Goal: Share content: Share content

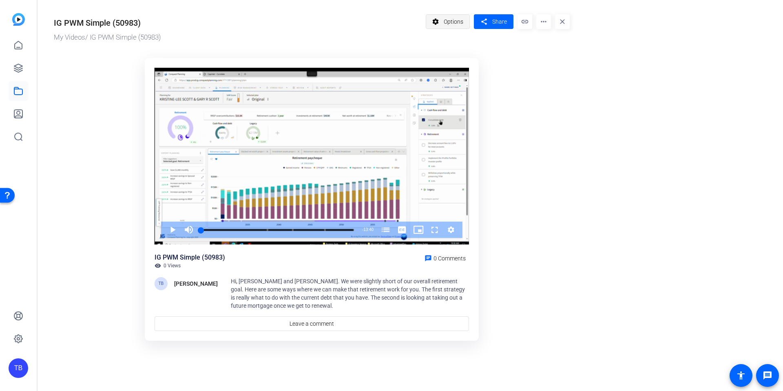
click at [437, 24] on mat-icon "settings" at bounding box center [436, 22] width 10 height 16
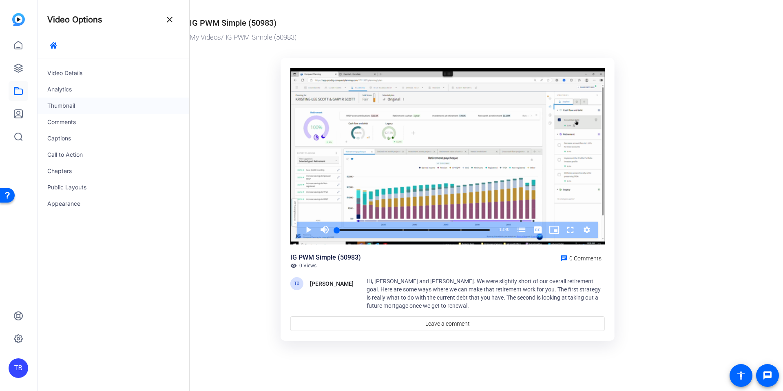
click at [76, 107] on div "Thumbnail" at bounding box center [114, 106] width 152 height 16
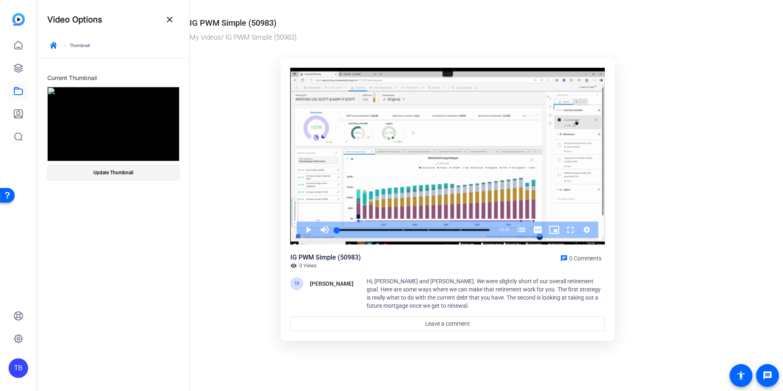
click at [127, 175] on span "Update Thumbnail" at bounding box center [113, 172] width 40 height 7
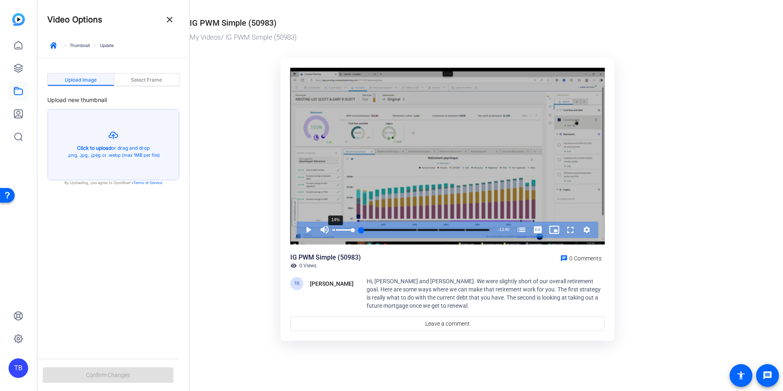
click at [335, 231] on div "14%" at bounding box center [343, 230] width 20 height 16
click at [333, 230] on div "0%" at bounding box center [343, 229] width 20 height 1
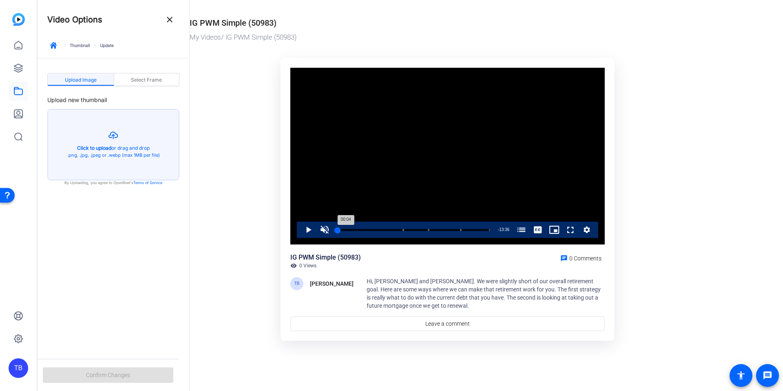
click at [338, 231] on div "00:04" at bounding box center [337, 230] width 1 height 2
click at [135, 81] on span "Select Frame" at bounding box center [146, 80] width 31 height 5
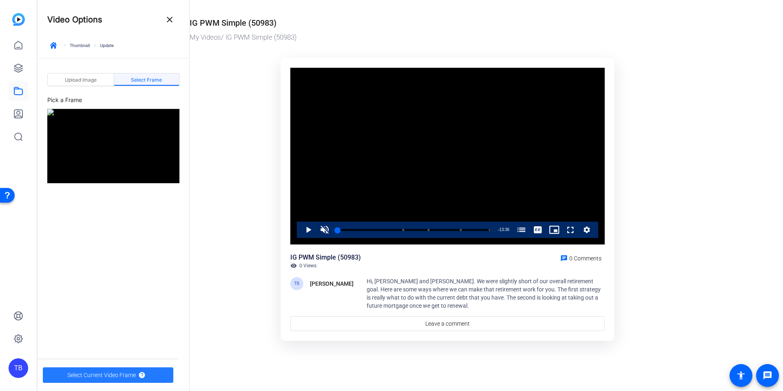
click at [112, 374] on span "Select Current Video Frame" at bounding box center [101, 375] width 69 height 16
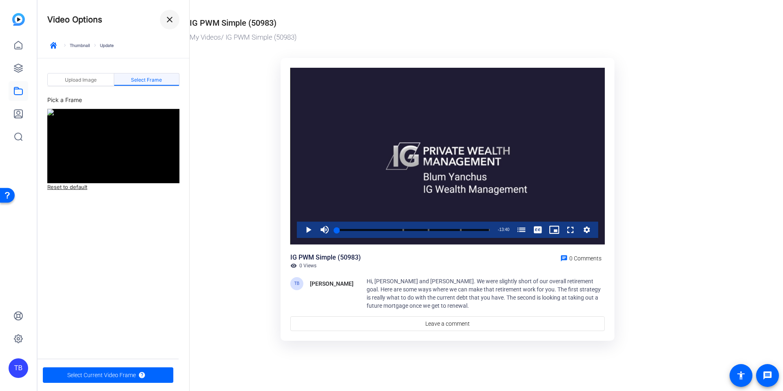
click at [165, 27] on span at bounding box center [170, 20] width 20 height 20
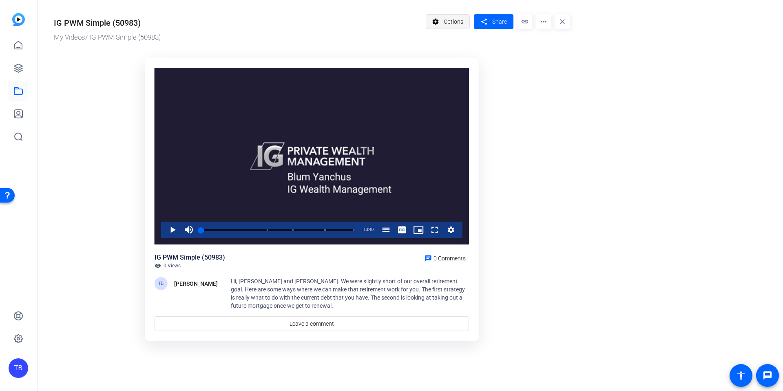
click at [442, 23] on span at bounding box center [448, 22] width 44 height 20
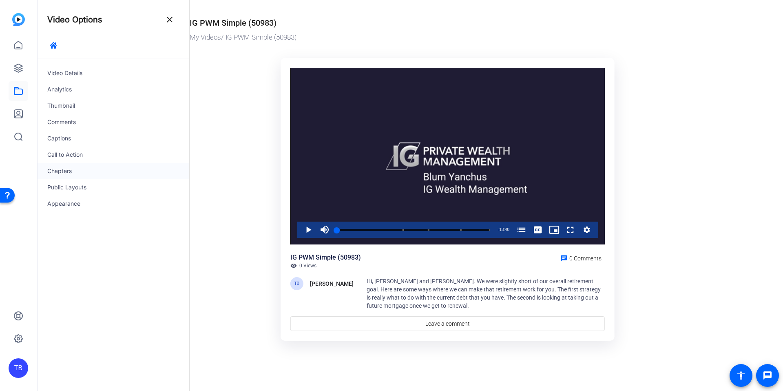
click at [66, 173] on div "Chapters" at bounding box center [114, 171] width 152 height 16
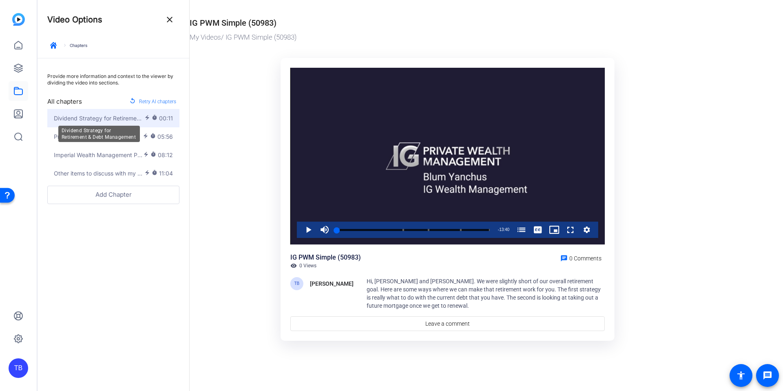
click at [104, 119] on span "Dividend Strategy for Retirement & Debt Management" at bounding box center [99, 118] width 91 height 9
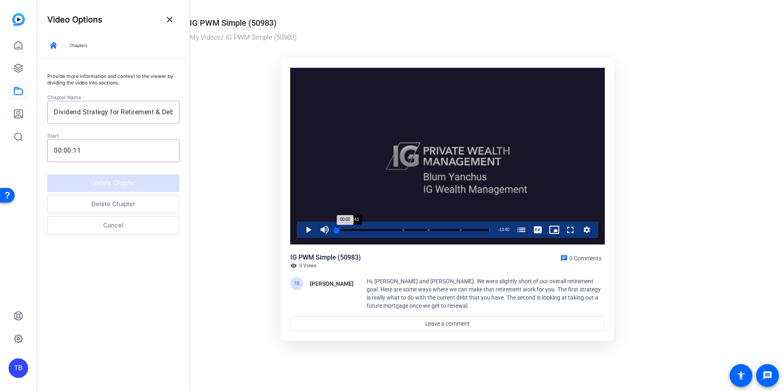
click at [345, 232] on div "Progress Bar" at bounding box center [413, 235] width 153 height 7
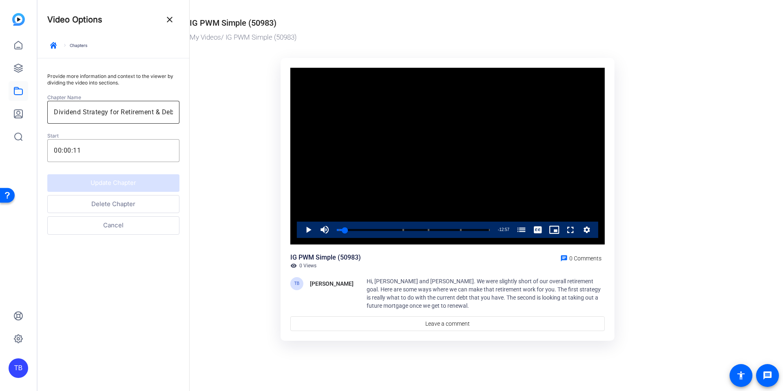
drag, startPoint x: 173, startPoint y: 112, endPoint x: 109, endPoint y: 109, distance: 64.1
click at [109, 109] on div "Dividend Strategy for Retirement & Debt Management" at bounding box center [113, 112] width 132 height 23
drag, startPoint x: 80, startPoint y: 112, endPoint x: 14, endPoint y: 110, distance: 66.1
click at [17, 111] on mat-sidenav-container "TB Video Options close keyboard_arrow_right Chapters Provide more information a…" at bounding box center [391, 195] width 783 height 391
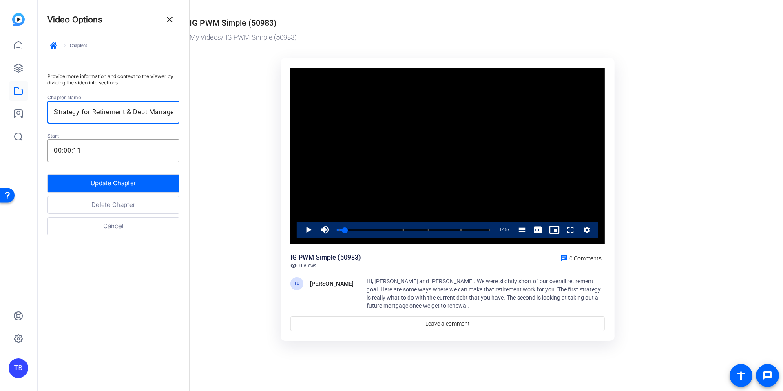
drag, startPoint x: 134, startPoint y: 113, endPoint x: 25, endPoint y: 93, distance: 110.6
click at [25, 93] on mat-sidenav-container "TB Video Options close keyboard_arrow_right Chapters Provide more information a…" at bounding box center [391, 195] width 783 height 391
click at [126, 111] on input "Debt Management" at bounding box center [113, 112] width 119 height 10
type input "Debt Management & Cash Flow Analysis"
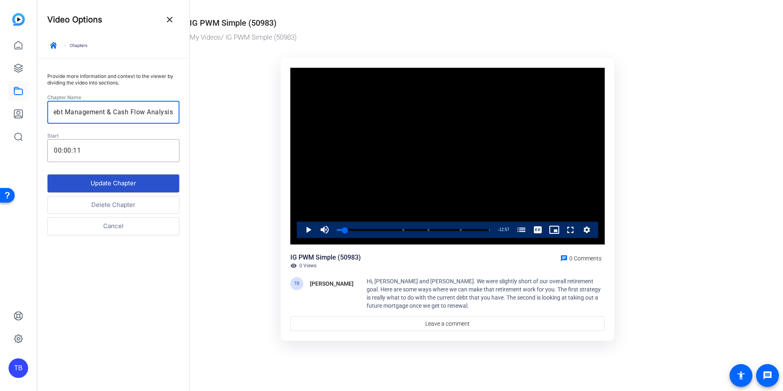
click at [124, 186] on button "Update Chapter" at bounding box center [113, 183] width 132 height 18
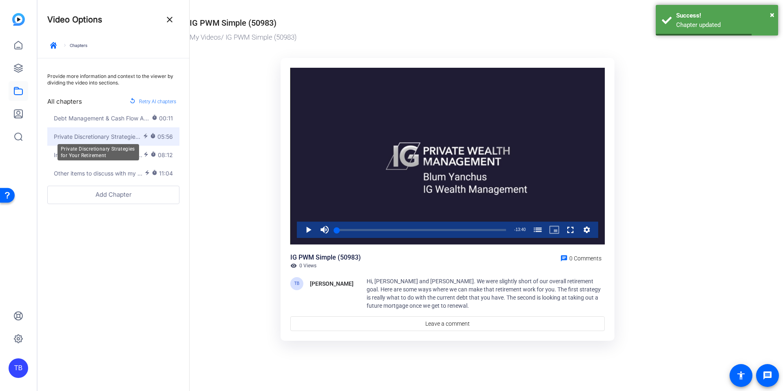
click at [133, 134] on span "Private Discretionary Strategies for Your Retirement" at bounding box center [98, 136] width 89 height 9
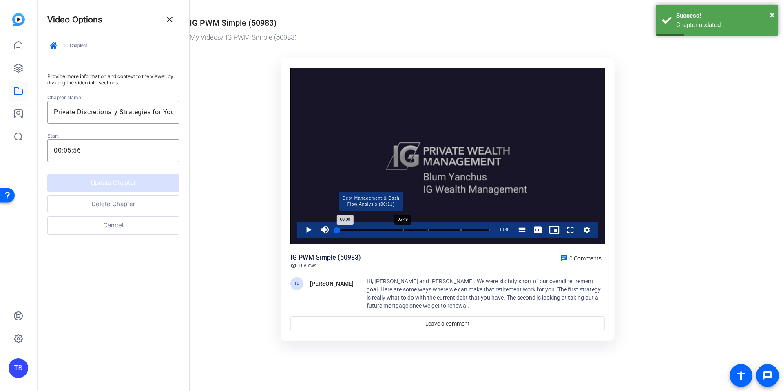
click at [402, 231] on div "Progress Bar" at bounding box center [371, 230] width 64 height 4
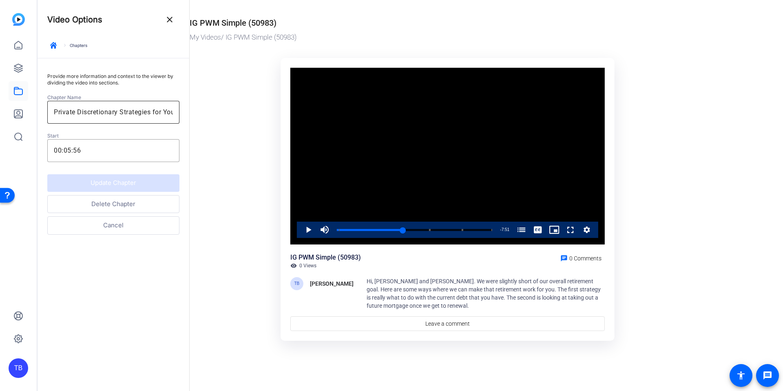
click at [145, 109] on input "Private Discretionary Strategies for Your Retirement" at bounding box center [113, 112] width 119 height 10
click at [171, 112] on div "Private Discretionary Strategies for Your Retirement" at bounding box center [113, 112] width 132 height 23
drag, startPoint x: 113, startPoint y: 112, endPoint x: 211, endPoint y: 117, distance: 98.5
click at [211, 117] on mat-drawer-container "Video Options close keyboard_arrow_right Chapters Provide more information and …" at bounding box center [409, 195] width 742 height 391
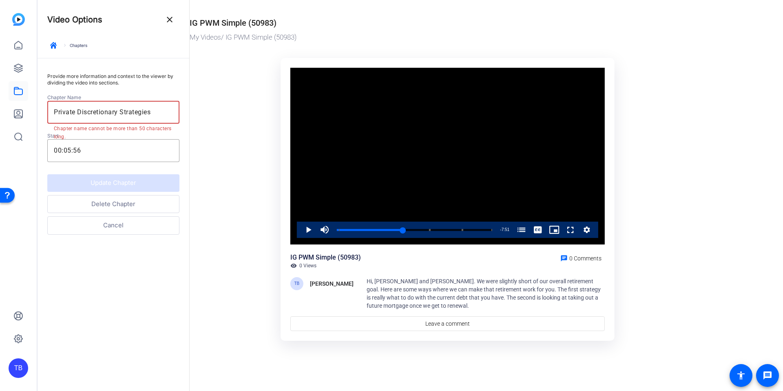
scroll to position [0, 0]
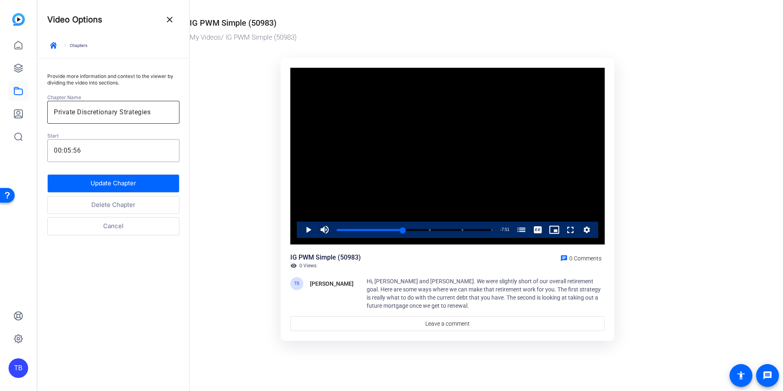
click at [52, 113] on div "Private Discretionary Strategies" at bounding box center [113, 112] width 132 height 23
click at [55, 113] on input "Private Discretionary Strategies" at bounding box center [113, 112] width 119 height 10
drag, startPoint x: 144, startPoint y: 111, endPoint x: 228, endPoint y: 111, distance: 83.7
click at [228, 111] on mat-drawer-container "Video Options close keyboard_arrow_right Chapters Provide more information and …" at bounding box center [409, 195] width 742 height 391
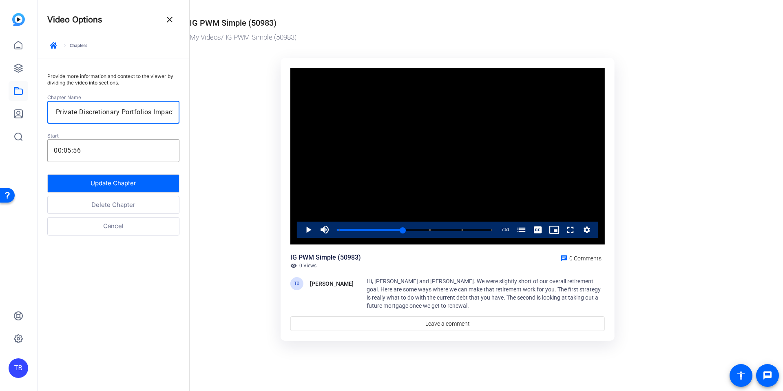
scroll to position [0, 24]
type input "iProfile Private Discretionary Portfolios Impact"
click at [92, 183] on button "Update Chapter" at bounding box center [113, 183] width 132 height 18
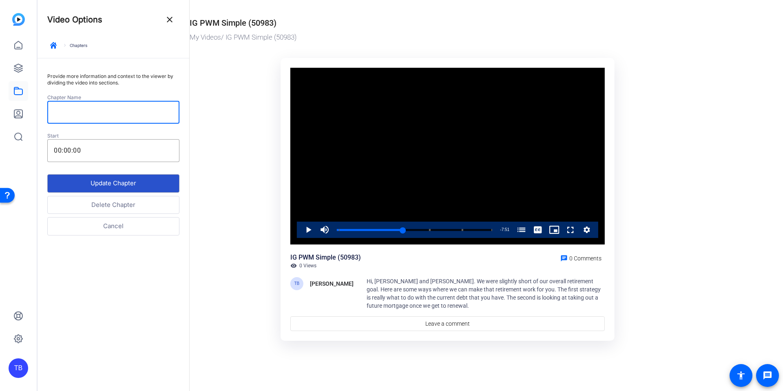
scroll to position [0, 0]
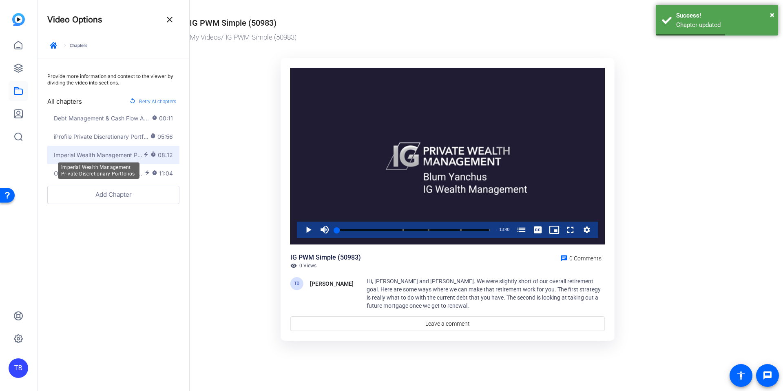
click at [139, 155] on span "Imperial Wealth Management Private Discretionary Portfolios" at bounding box center [98, 155] width 89 height 9
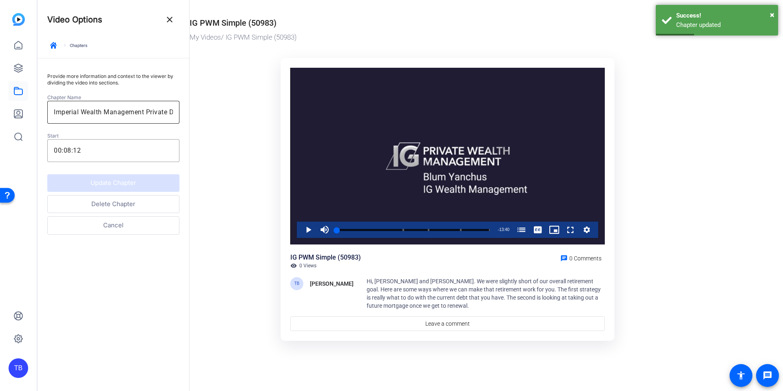
click at [142, 114] on input "Imperial Wealth Management Private Discretionary Portfolios" at bounding box center [113, 112] width 119 height 10
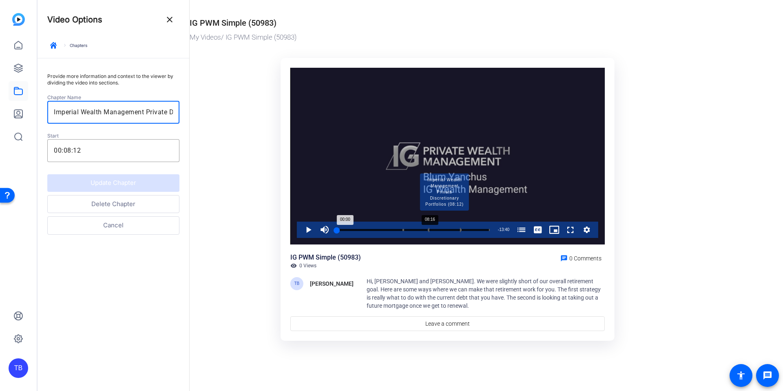
click at [429, 230] on div "Progress Bar" at bounding box center [445, 230] width 32 height 4
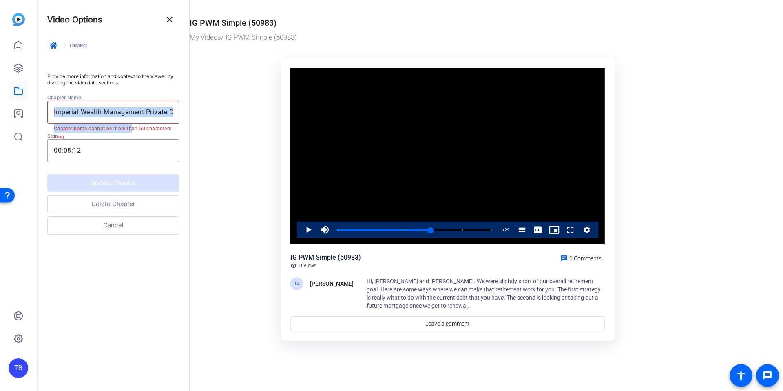
drag, startPoint x: 52, startPoint y: 112, endPoint x: 130, endPoint y: 131, distance: 80.3
click at [130, 131] on mat-form-field "Imperial Wealth Management Private Discretionary Portfolios Chapter name cannot…" at bounding box center [113, 117] width 132 height 32
click at [169, 110] on input "Imperial Wealth Management Private Discretionary Portfolios" at bounding box center [113, 112] width 119 height 10
drag, startPoint x: 169, startPoint y: 110, endPoint x: -1, endPoint y: 100, distance: 170.9
click at [0, 100] on html "Accessibility Screen-Reader Guide, Feedback, and Issue Reporting | New window T…" at bounding box center [391, 195] width 783 height 391
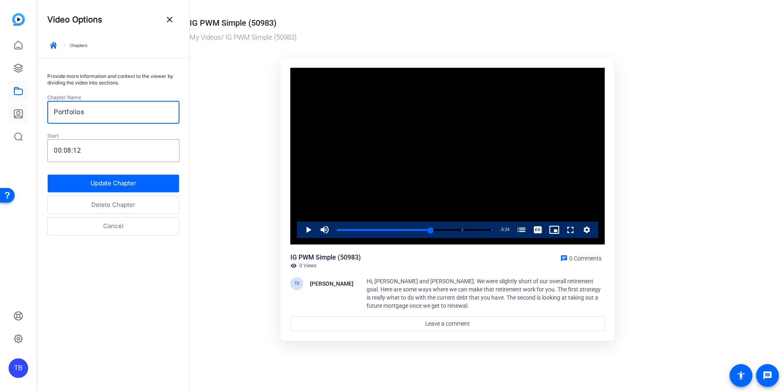
drag, startPoint x: 97, startPoint y: 114, endPoint x: 28, endPoint y: 108, distance: 69.2
click at [28, 108] on mat-sidenav-container "TB Video Options close keyboard_arrow_right Chapters Provide more information a…" at bounding box center [391, 195] width 783 height 391
click at [95, 113] on input "[PERSON_NAME] Cheif Investment Strategies" at bounding box center [113, 112] width 119 height 10
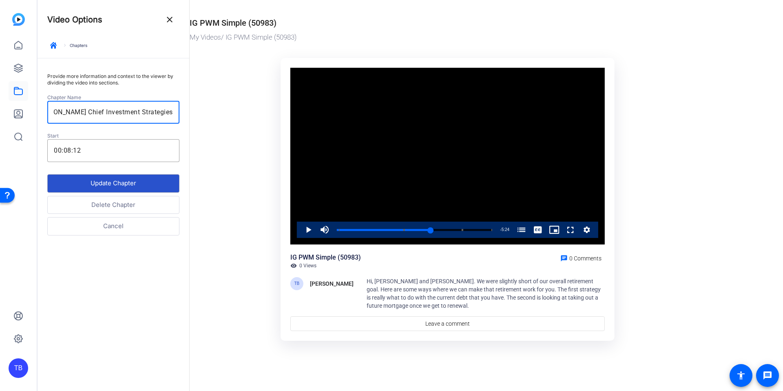
type input "[PERSON_NAME] Chief Investment Strategies"
click at [123, 181] on button "Update Chapter" at bounding box center [113, 183] width 132 height 18
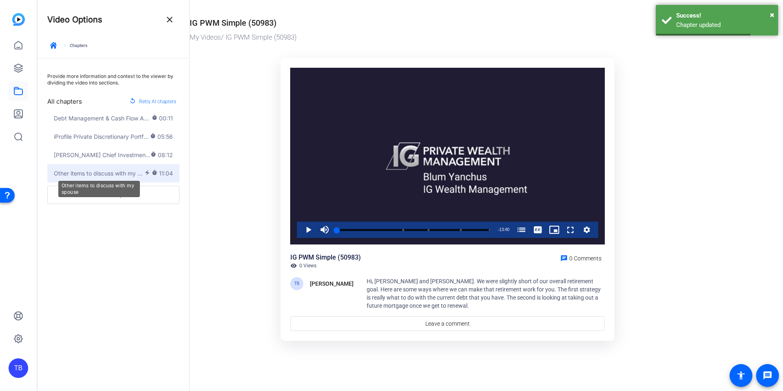
click at [105, 175] on span "Other items to discuss with my spouse" at bounding box center [99, 173] width 91 height 9
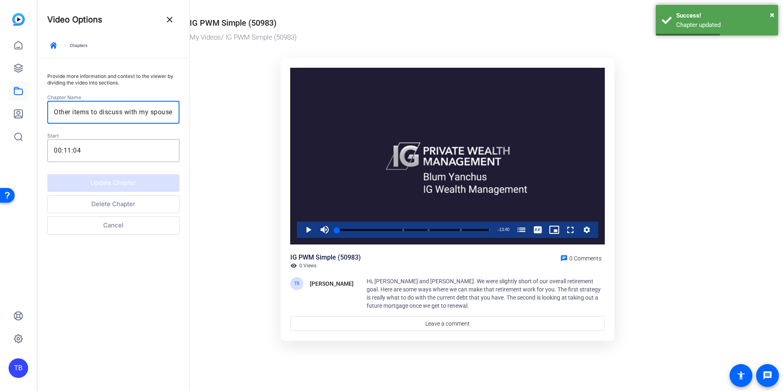
click at [129, 114] on input "Other items to discuss with my spouse" at bounding box center [113, 112] width 119 height 10
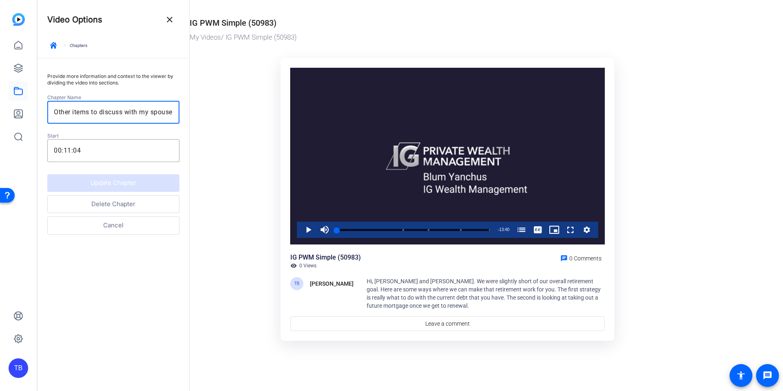
drag, startPoint x: 125, startPoint y: 111, endPoint x: 229, endPoint y: 125, distance: 105.0
click at [229, 125] on mat-drawer-container "Video Options close keyboard_arrow_right Chapters Provide more information and …" at bounding box center [409, 195] width 742 height 391
drag, startPoint x: 124, startPoint y: 113, endPoint x: 92, endPoint y: 114, distance: 31.4
click at [92, 114] on input "Other items to discuss" at bounding box center [113, 112] width 119 height 10
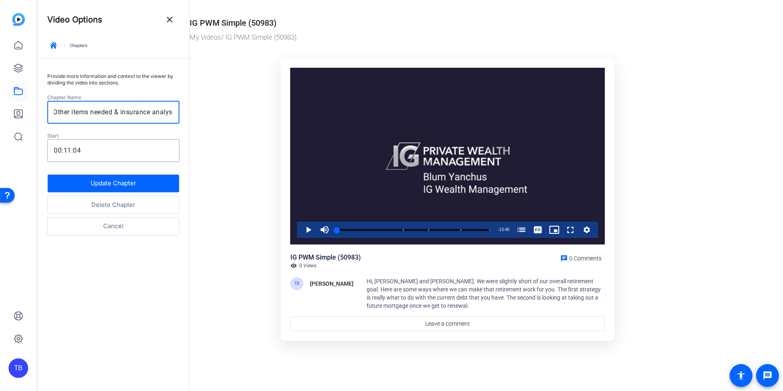
scroll to position [0, 6]
type input "Other items needed & insurance analysis"
click at [90, 181] on button "Update Chapter" at bounding box center [113, 183] width 132 height 18
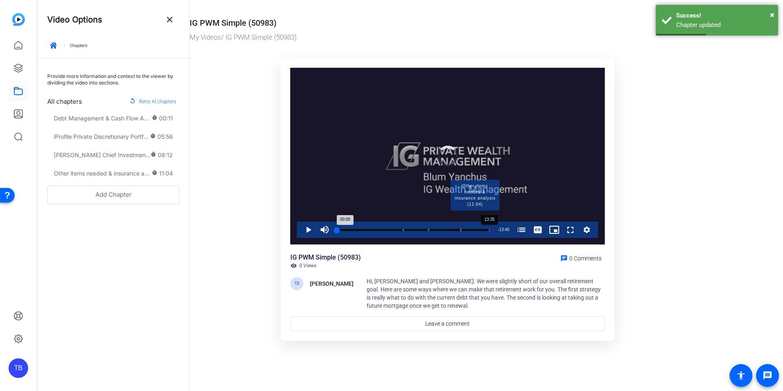
click at [489, 232] on div "Progress Bar" at bounding box center [475, 230] width 29 height 4
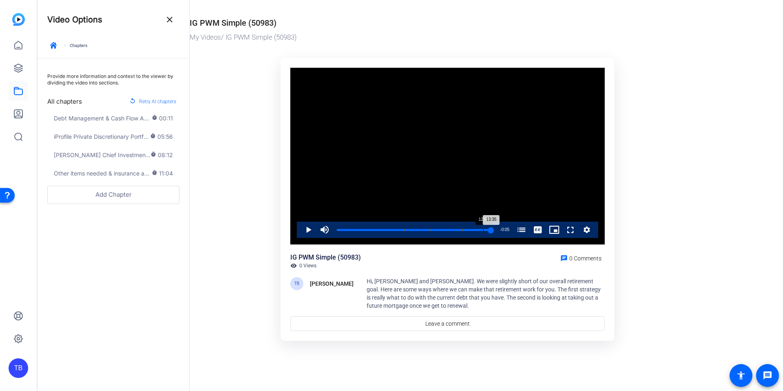
click at [483, 232] on div "Progress Bar" at bounding box center [414, 235] width 155 height 7
click at [469, 232] on div "Progress Bar" at bounding box center [414, 235] width 155 height 7
click at [338, 231] on div "28%" at bounding box center [343, 230] width 20 height 16
click at [170, 19] on mat-icon "close" at bounding box center [170, 20] width 10 height 10
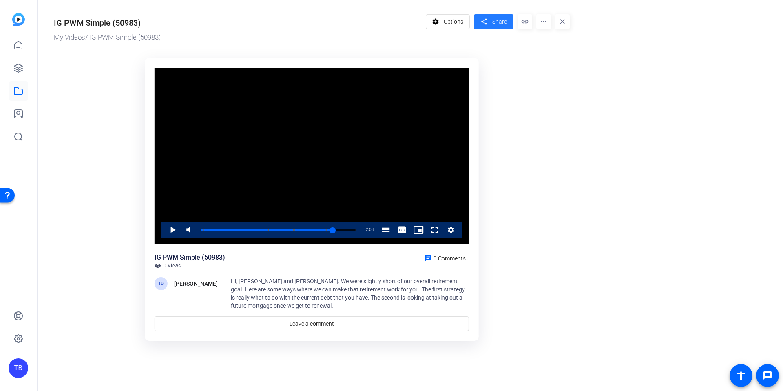
click at [499, 20] on span "Share" at bounding box center [500, 22] width 15 height 9
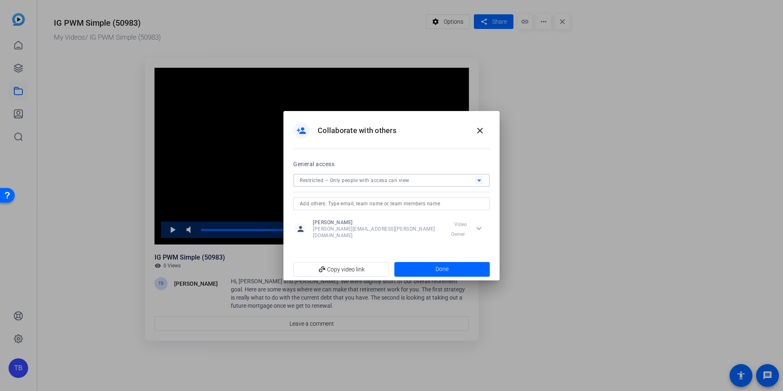
click at [339, 181] on span "Restricted – Only people with access can view" at bounding box center [355, 181] width 110 height 6
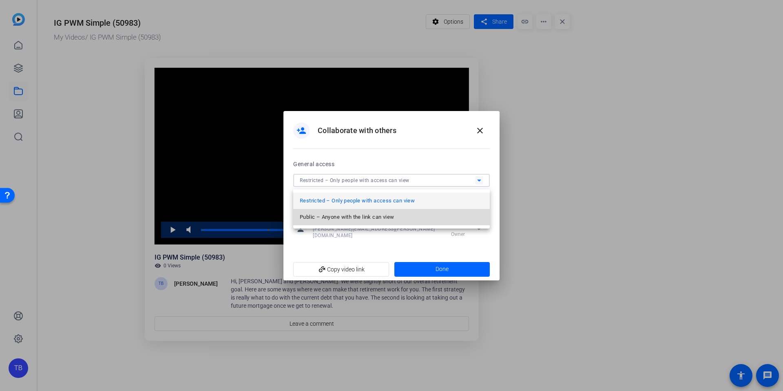
click at [327, 218] on span "Public – Anyone with the link can view" at bounding box center [347, 217] width 94 height 10
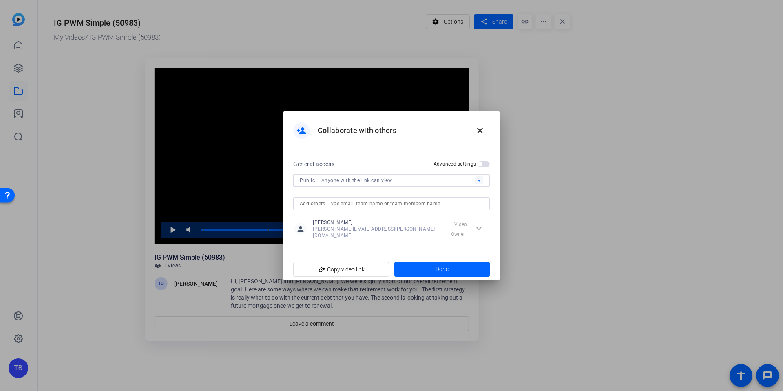
click at [483, 167] on span "button" at bounding box center [484, 164] width 12 height 6
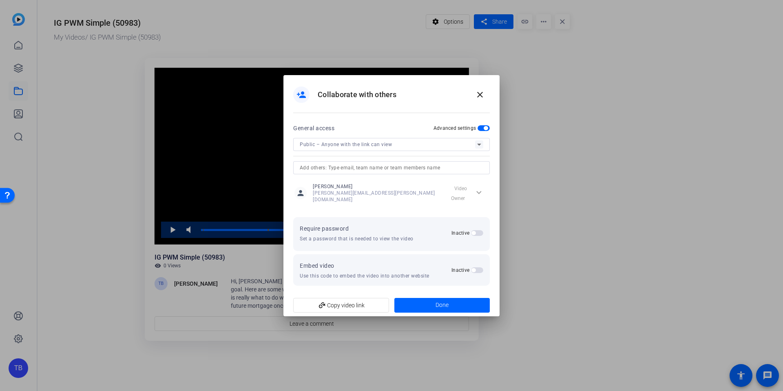
click at [479, 231] on span "button" at bounding box center [477, 233] width 12 height 6
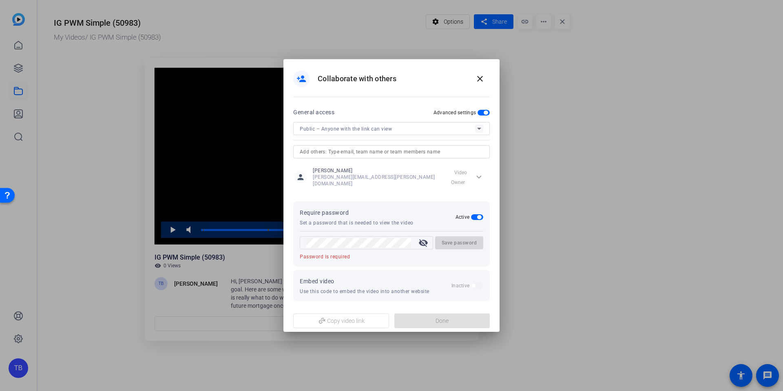
click at [417, 242] on mat-icon "visibility_off" at bounding box center [424, 243] width 20 height 10
click at [422, 242] on mat-icon "visibility" at bounding box center [424, 243] width 20 height 10
click at [423, 240] on mat-icon "visibility_off" at bounding box center [424, 243] width 20 height 10
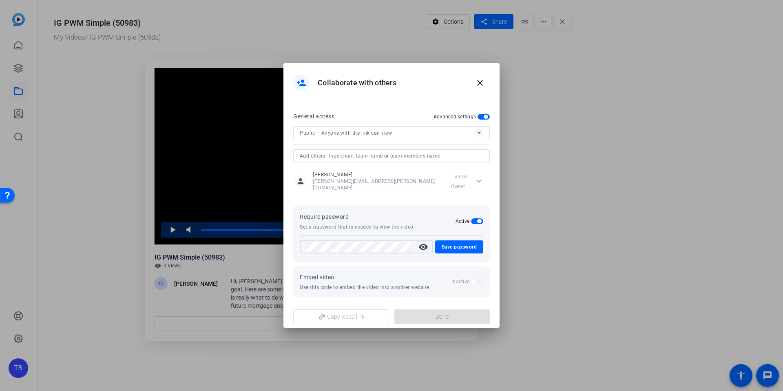
click at [312, 266] on openreel-embed-video-link "Embed video Use this code to embed the video into another website Inactive" at bounding box center [391, 281] width 197 height 31
click at [446, 244] on span "Save password" at bounding box center [460, 247] width 36 height 10
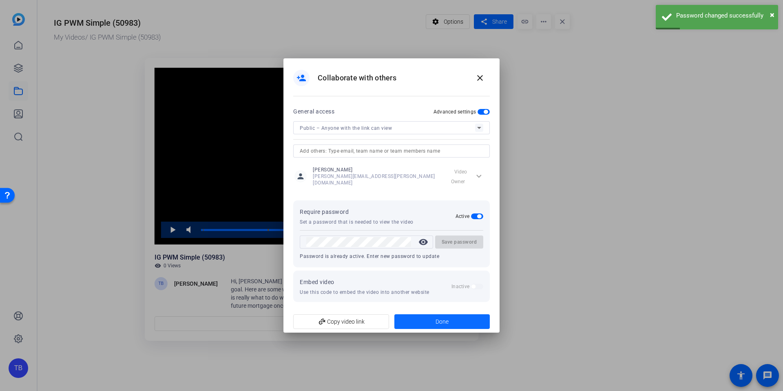
click at [433, 321] on span at bounding box center [443, 322] width 96 height 20
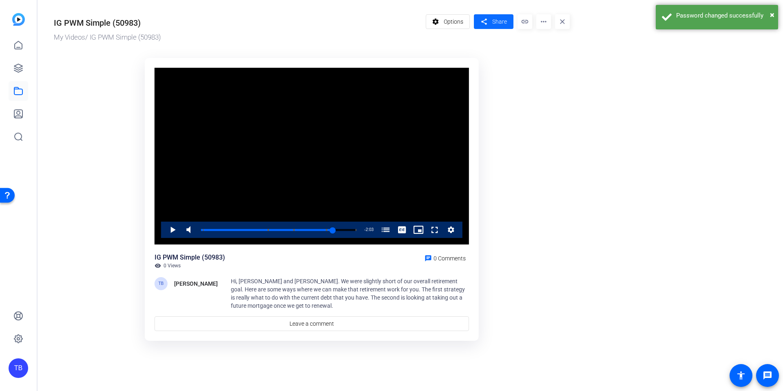
click at [495, 17] on span at bounding box center [494, 22] width 40 height 20
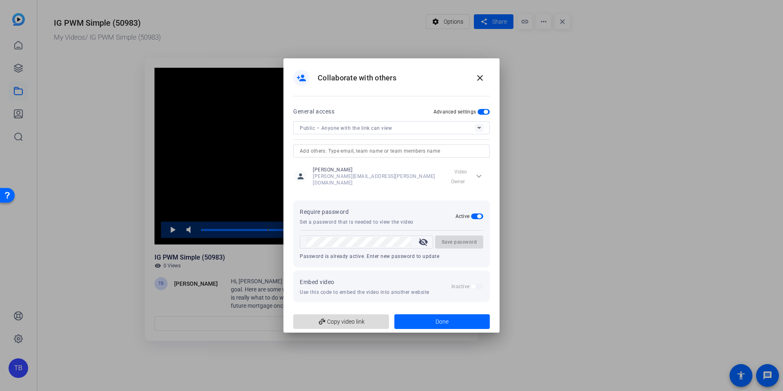
click at [347, 315] on span "add_link Copy video link" at bounding box center [341, 322] width 83 height 16
click at [355, 319] on span "add_link Copy video link" at bounding box center [341, 322] width 83 height 16
